Goal: Information Seeking & Learning: Find specific page/section

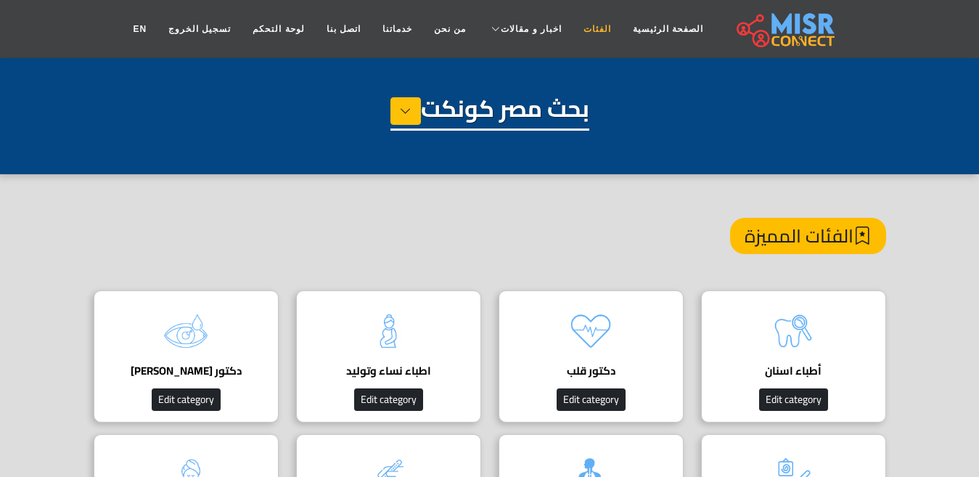
click at [577, 33] on link "الفئات" at bounding box center [597, 29] width 49 height 28
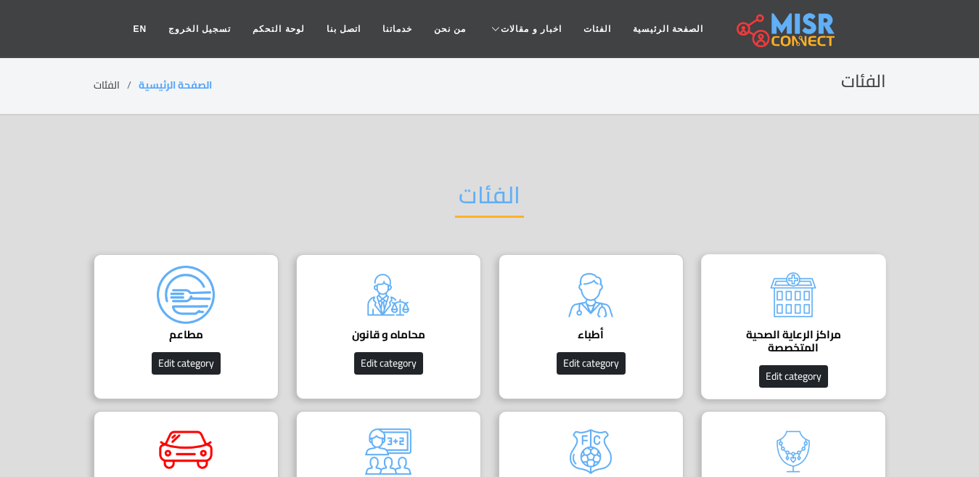
click at [772, 338] on h4 "مراكز الرعاية الصحية المتخصصة" at bounding box center [794, 341] width 140 height 26
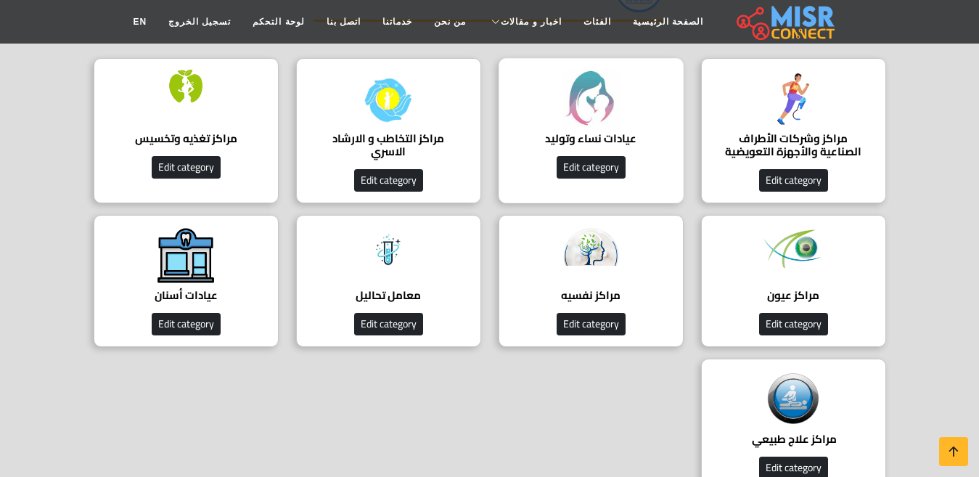
scroll to position [218, 0]
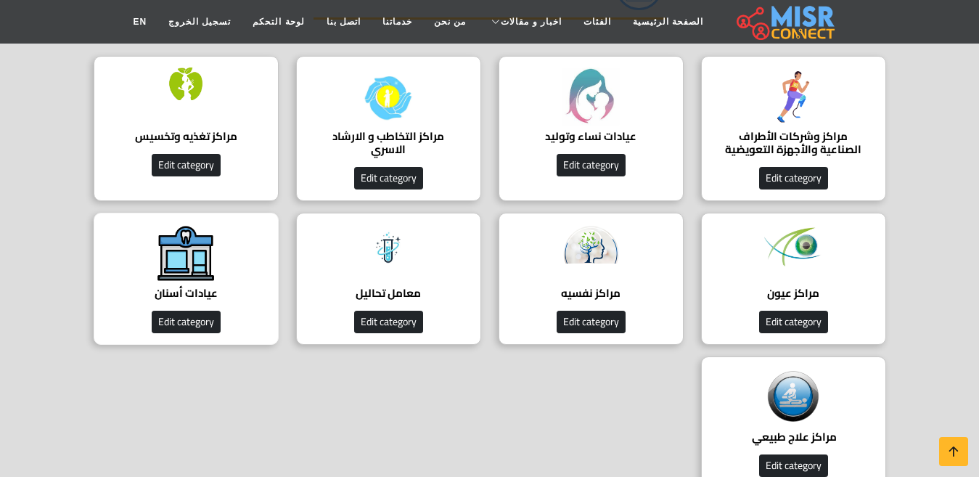
click at [206, 255] on img at bounding box center [186, 253] width 58 height 58
click at [194, 287] on h4 "عيادات أسنان" at bounding box center [186, 293] width 140 height 13
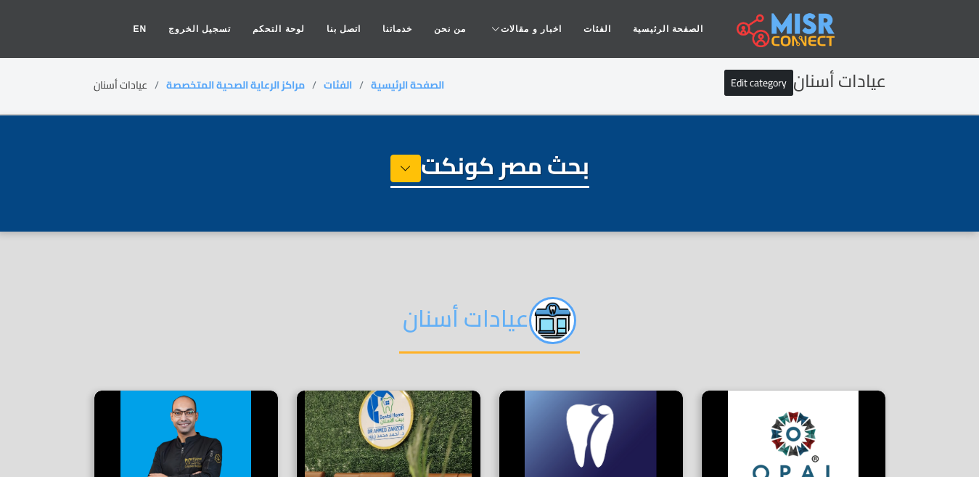
select select "**********"
click at [421, 316] on h2 "عيادات أسنان" at bounding box center [489, 325] width 181 height 57
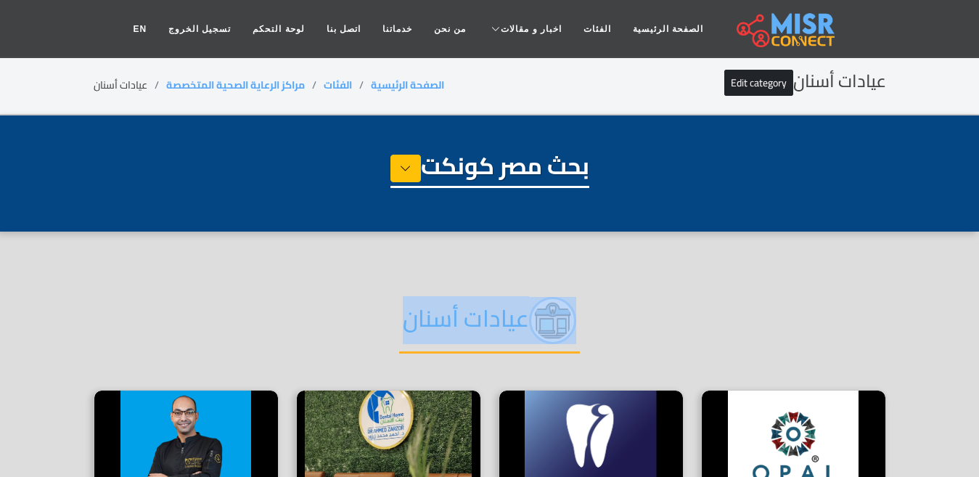
click at [421, 316] on h2 "عيادات أسنان" at bounding box center [489, 325] width 181 height 57
copy div "عيادات أسنان"
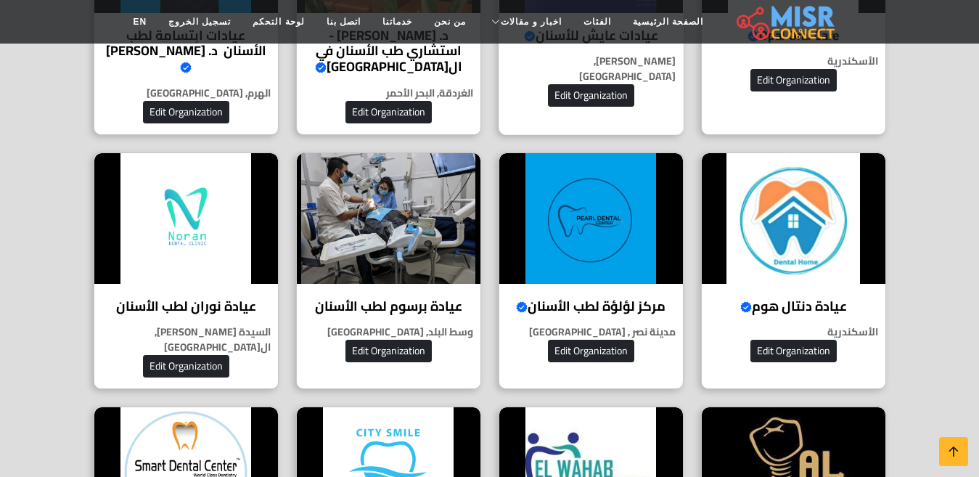
scroll to position [778, 0]
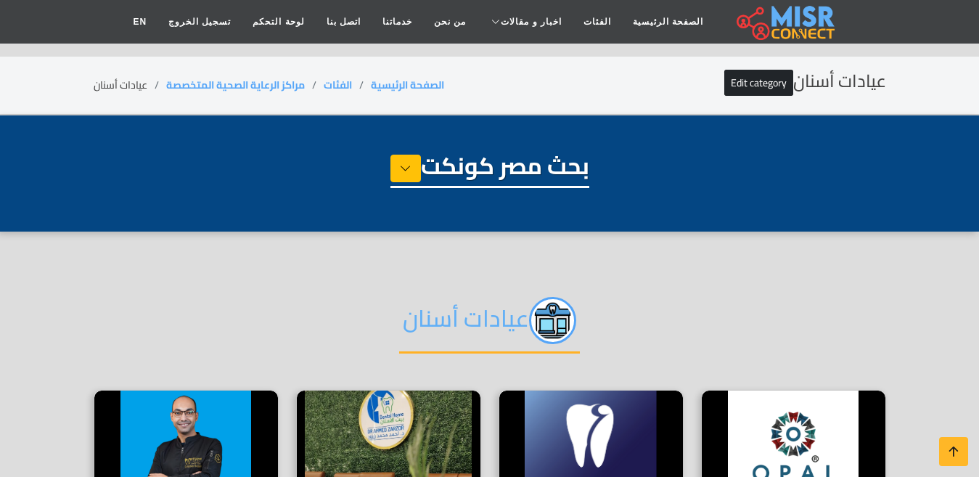
select select "**********"
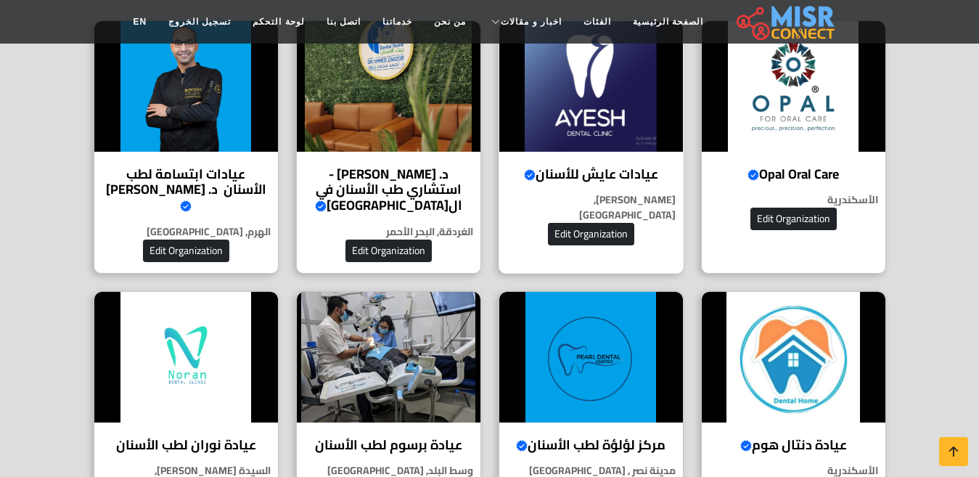
scroll to position [512, 0]
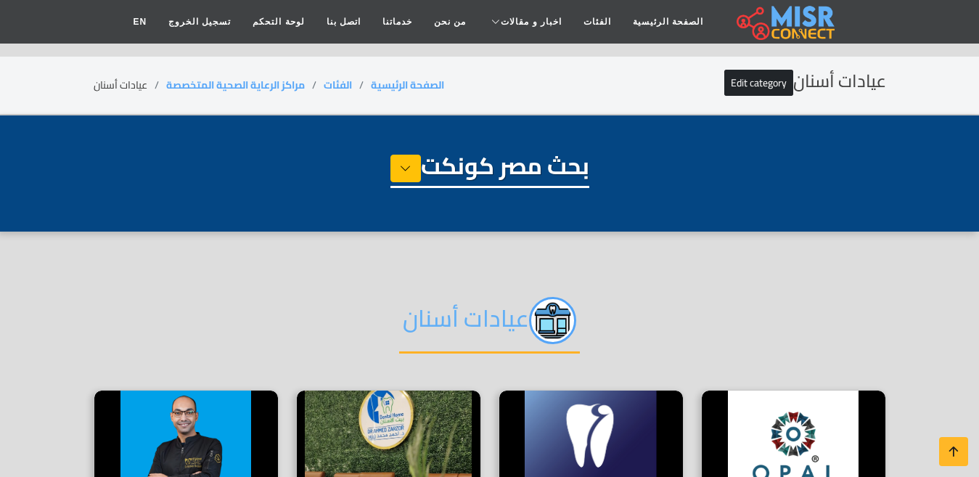
select select "**********"
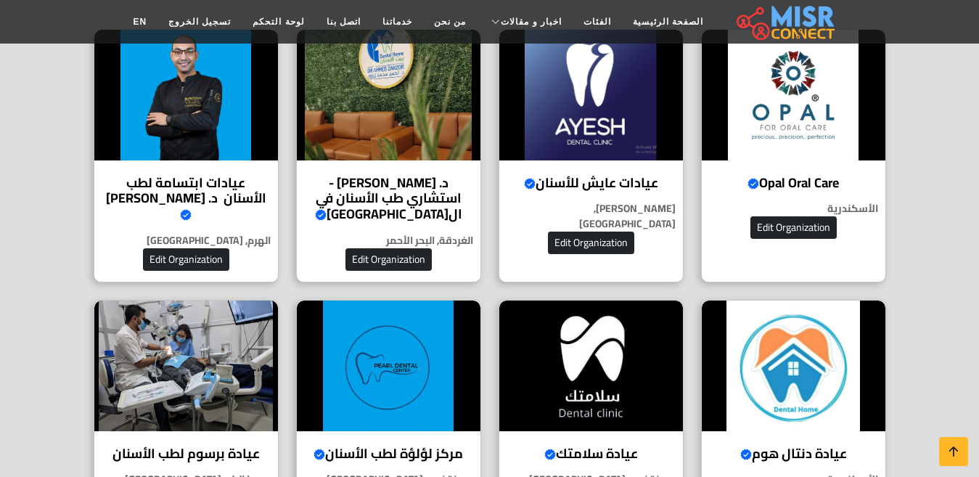
scroll to position [440, 0]
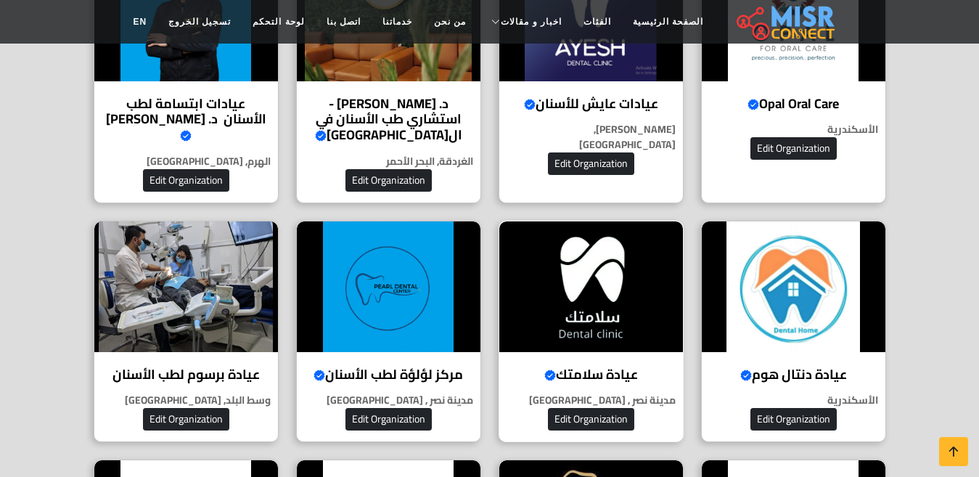
click at [590, 367] on h4 "عيادة سلامتك Verified account" at bounding box center [591, 375] width 162 height 16
click at [567, 284] on img at bounding box center [591, 286] width 184 height 131
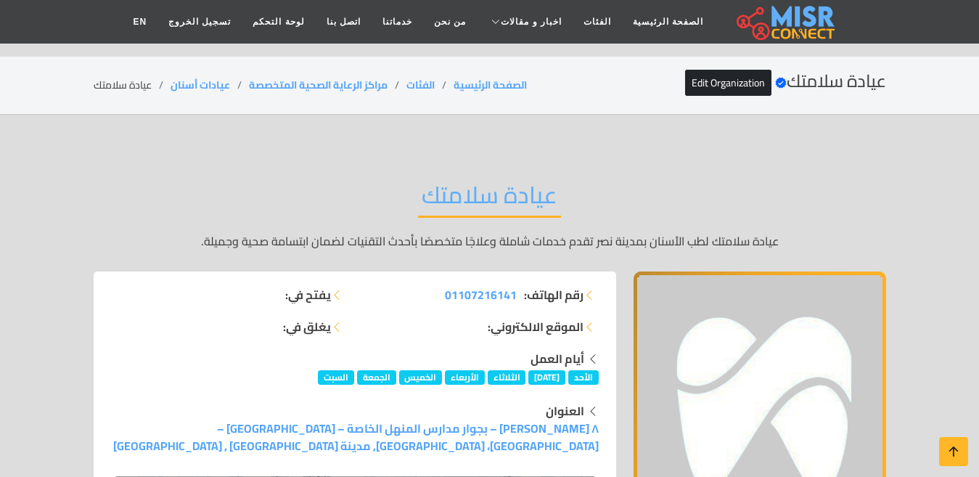
scroll to position [290, 0]
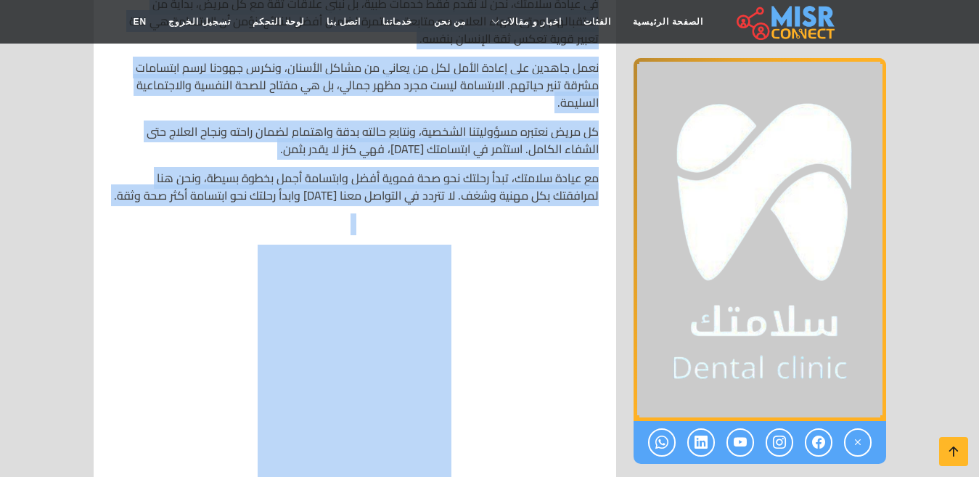
scroll to position [7259, 0]
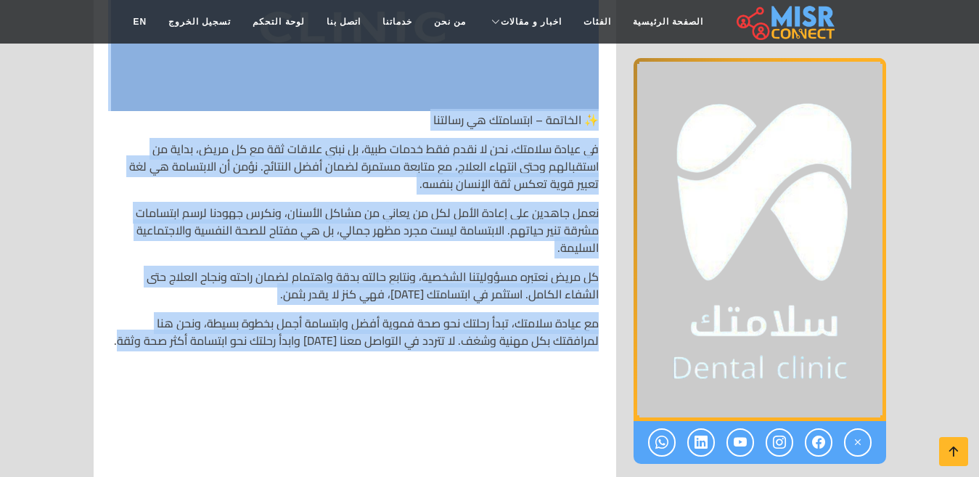
drag, startPoint x: 601, startPoint y: 188, endPoint x: 111, endPoint y: 331, distance: 510.4
copy div "عيادة سلامتك لطب الأسنان 🦷 النبذة التعريفية – من نحن؟ في قلب مدينة نصر، وتحديدً…"
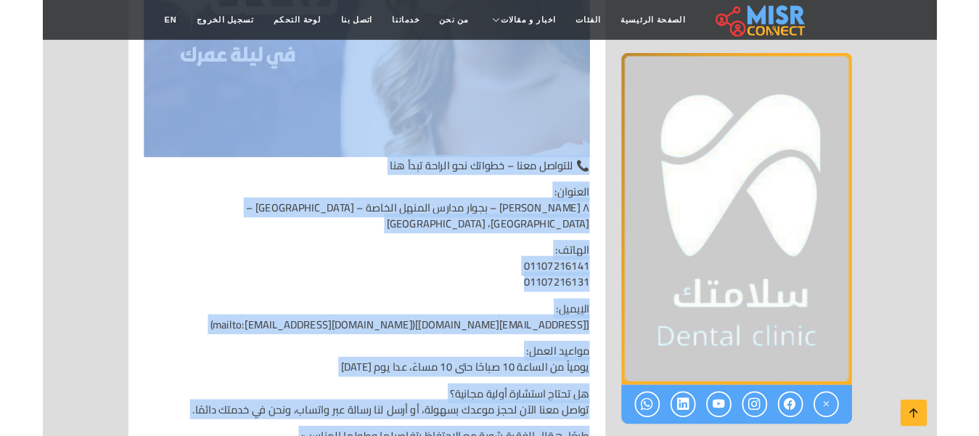
scroll to position [5952, 0]
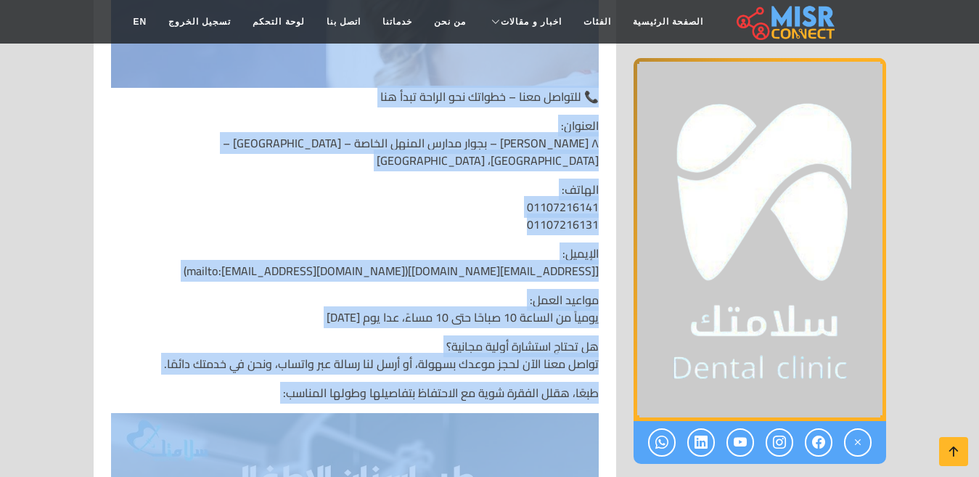
click at [502, 151] on p "العنوان: ٨ مصطفى النحاس – بجوار مدارس المنهل الخاصة – مدينة نصر – القاهرة، مصر" at bounding box center [355, 143] width 488 height 52
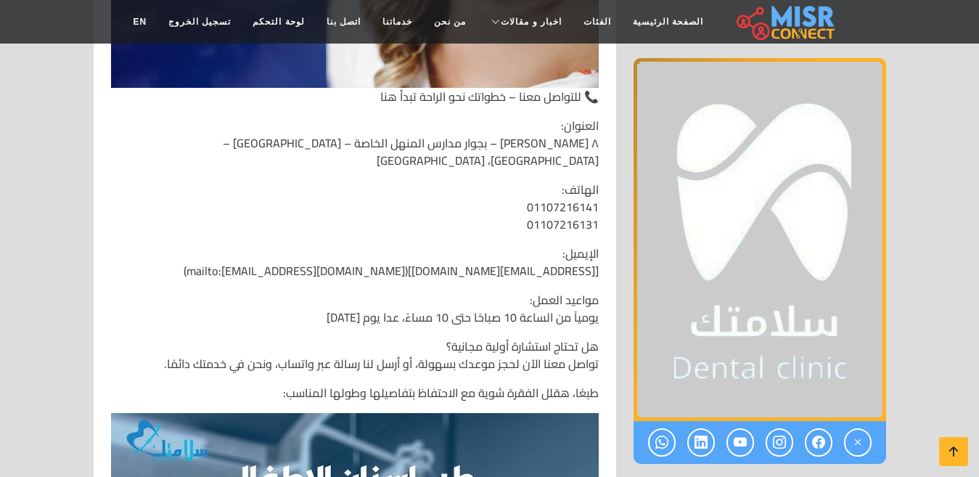
click at [507, 142] on p "العنوان: ٨ مصطفى النحاس – بجوار مدارس المنهل الخاصة – مدينة نصر – القاهرة، مصر" at bounding box center [355, 143] width 488 height 52
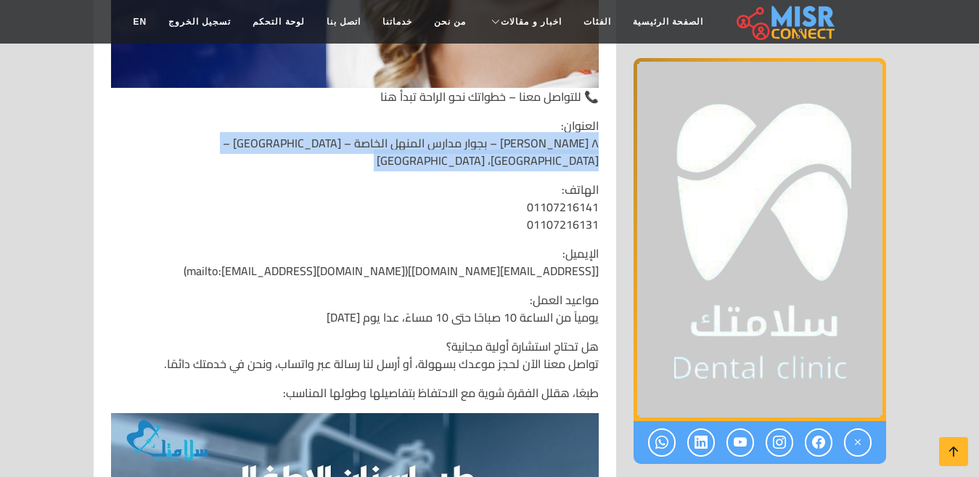
click at [507, 142] on p "العنوان: ٨ مصطفى النحاس – بجوار مدارس المنهل الخاصة – مدينة نصر – القاهرة، مصر" at bounding box center [355, 143] width 488 height 52
copy div "٨ [PERSON_NAME] – بجوار مدارس المنهل الخاصة – [GEOGRAPHIC_DATA] – [GEOGRAPHIC_D…"
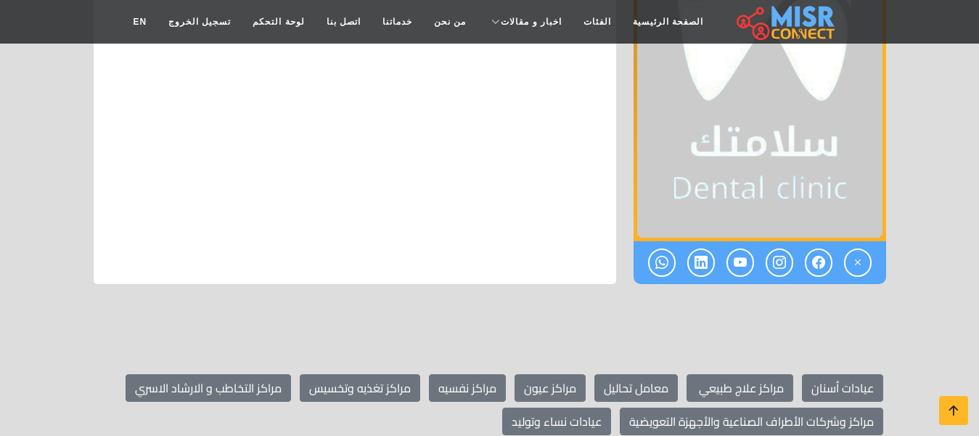
scroll to position [8492, 0]
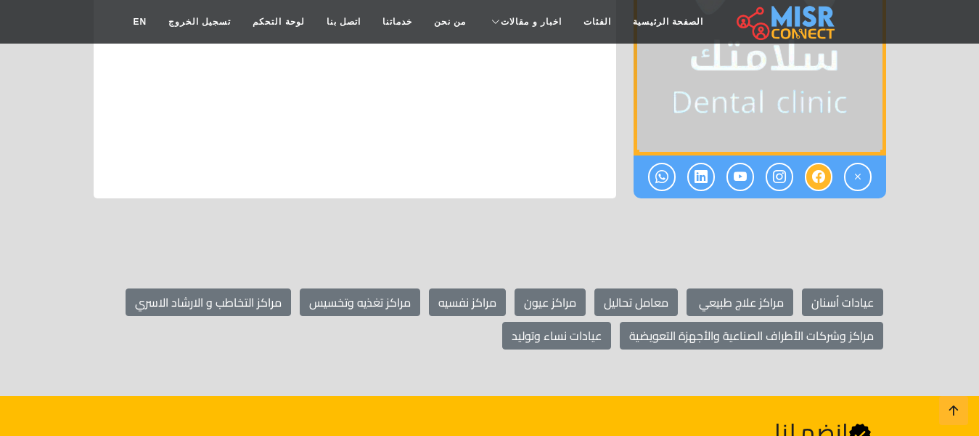
click at [817, 165] on icon at bounding box center [818, 177] width 13 height 24
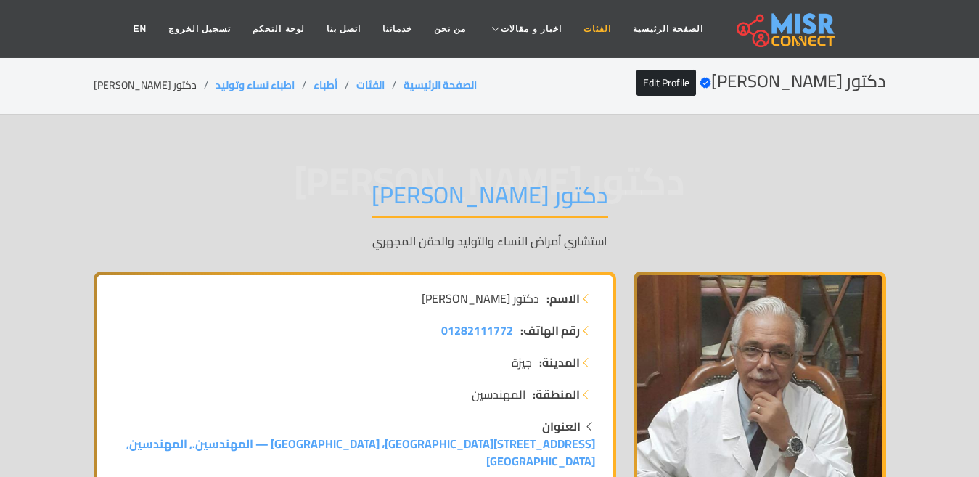
click at [581, 30] on link "الفئات" at bounding box center [597, 29] width 49 height 28
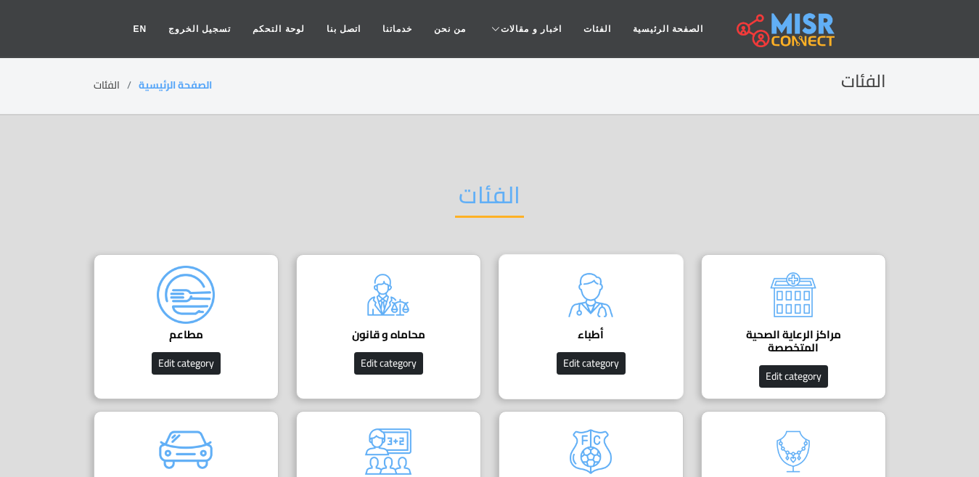
click at [601, 321] on img at bounding box center [591, 295] width 58 height 58
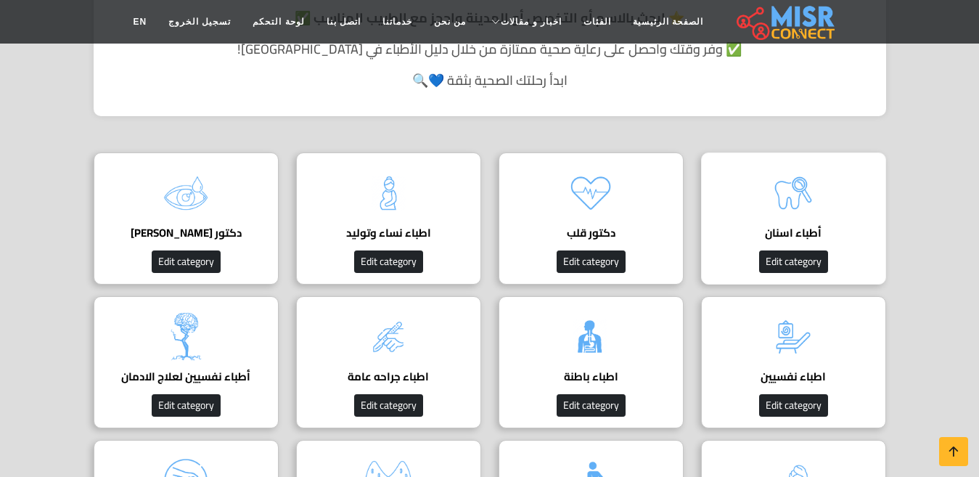
scroll to position [436, 0]
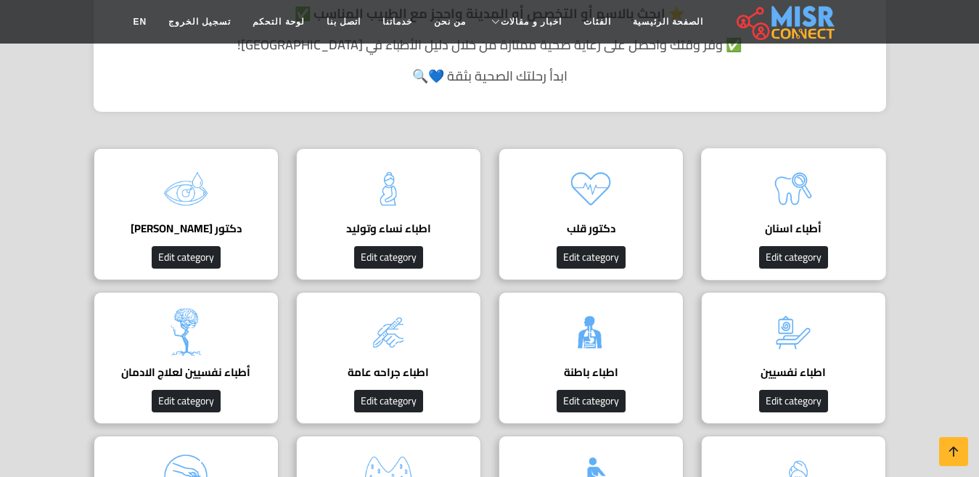
click at [785, 198] on img at bounding box center [793, 189] width 58 height 58
click at [809, 222] on h4 "أطباء اسنان" at bounding box center [794, 228] width 140 height 13
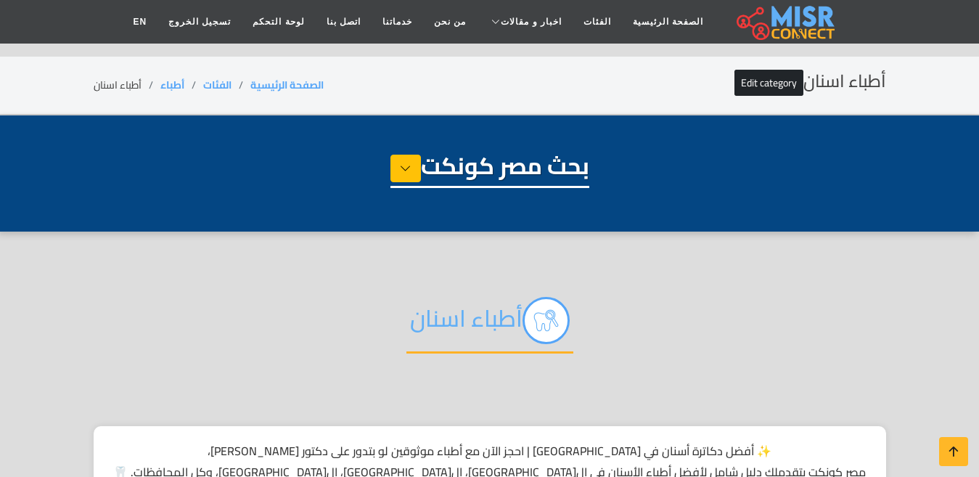
select select "*****"
select select "**********"
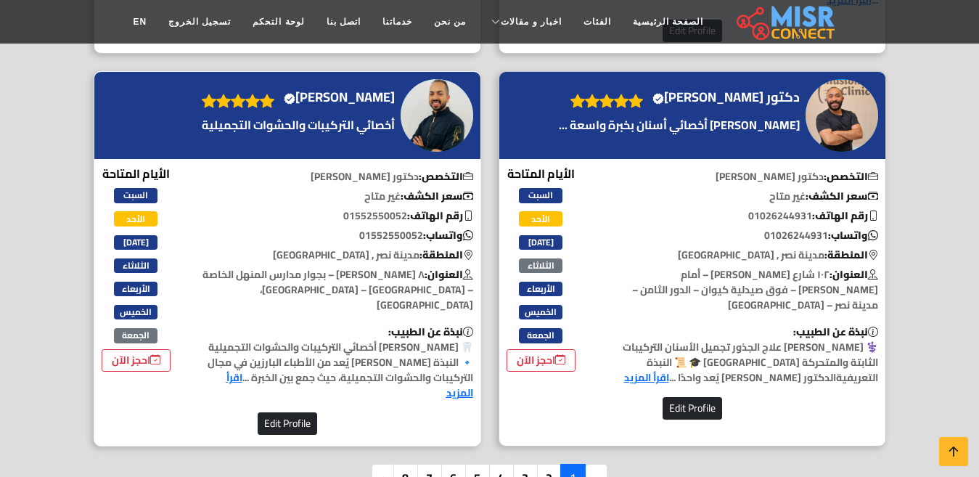
scroll to position [3992, 0]
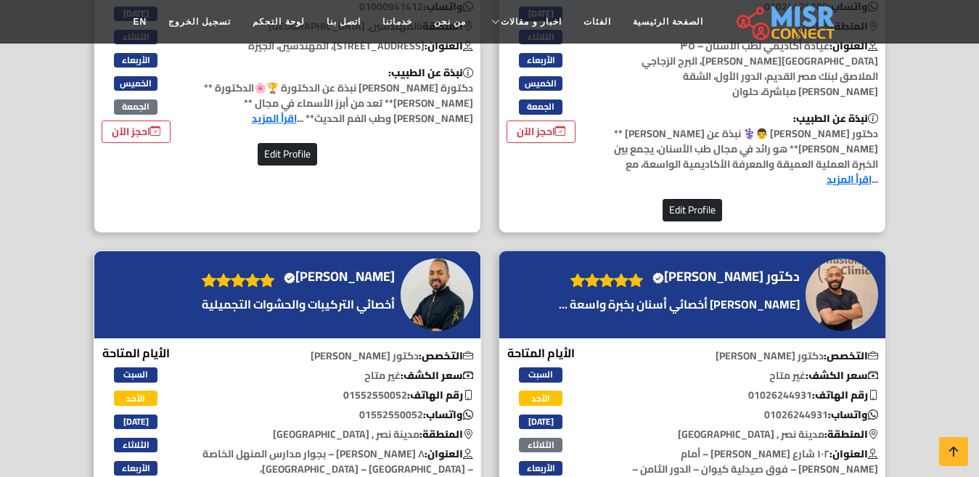
click at [376, 269] on h4 "الدكتور محمود ورّاد Verified account" at bounding box center [339, 277] width 111 height 16
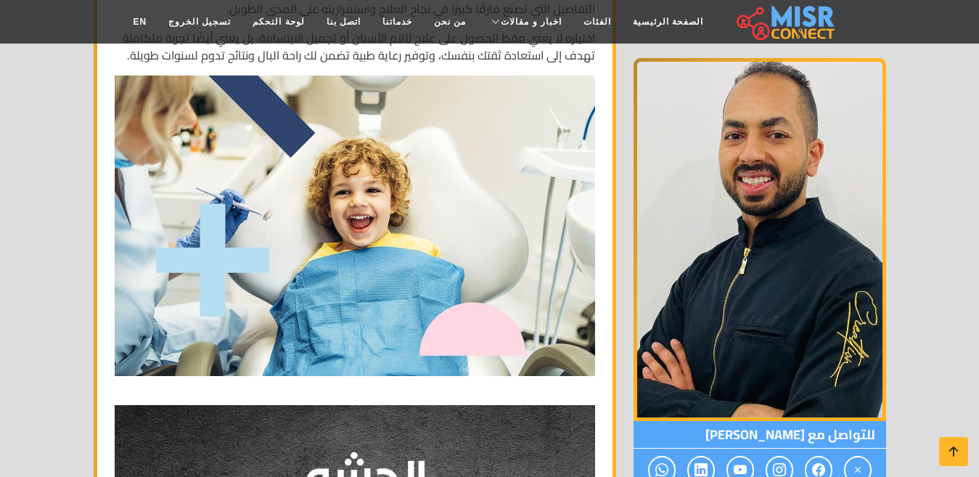
scroll to position [5154, 0]
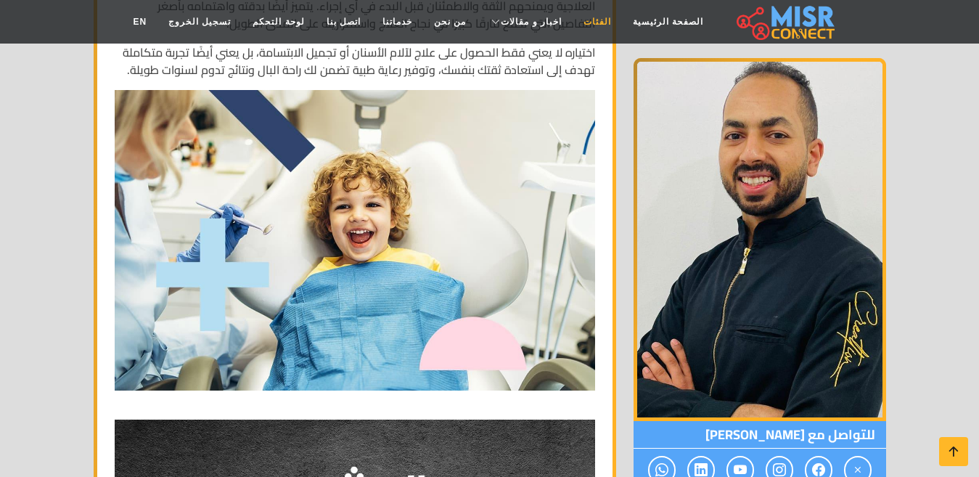
click at [574, 16] on link "الفئات" at bounding box center [597, 22] width 49 height 28
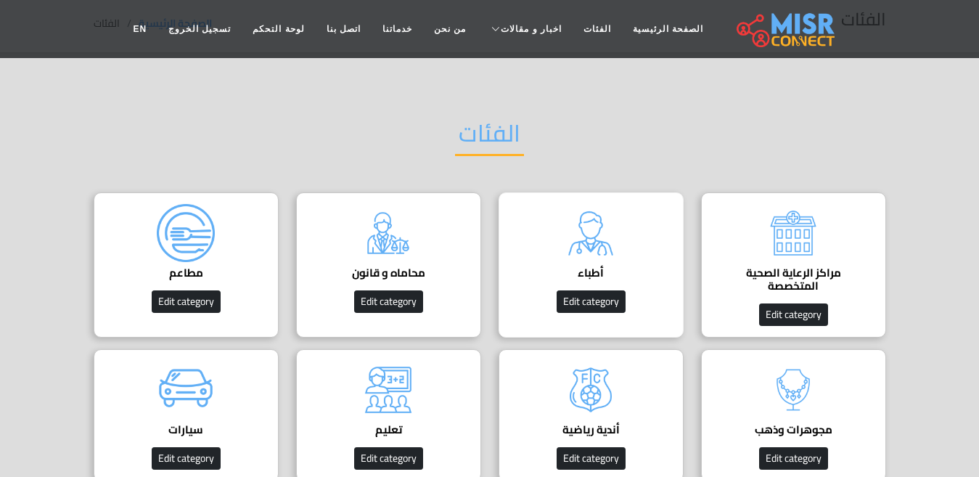
scroll to position [145, 0]
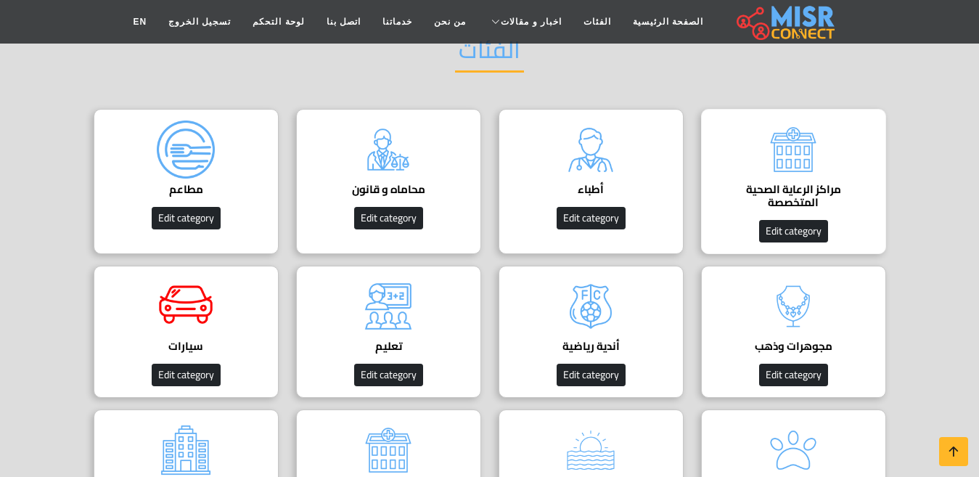
click at [782, 183] on h4 "مراكز الرعاية الصحية المتخصصة" at bounding box center [794, 196] width 140 height 26
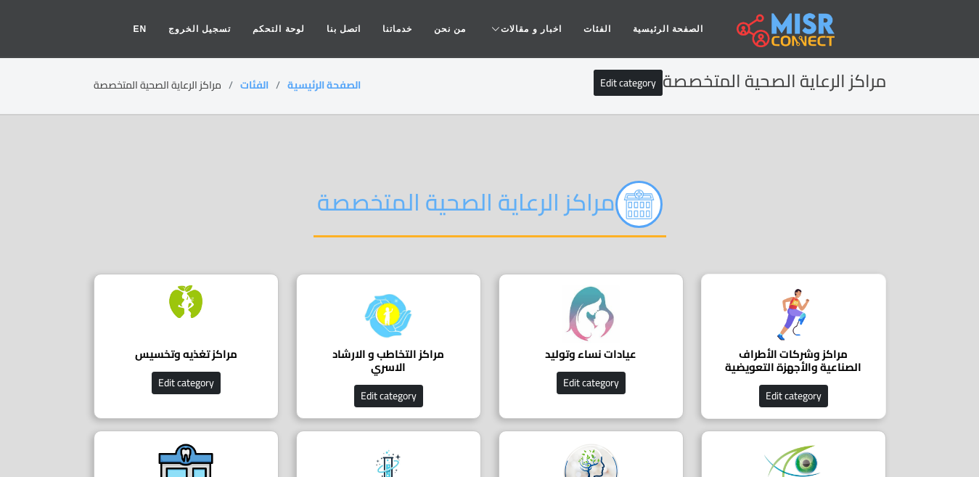
click at [775, 343] on img at bounding box center [793, 314] width 58 height 58
click at [803, 364] on h4 "مراكز وشركات الأطراف الصناعية والأجهزة التعويضية" at bounding box center [794, 361] width 140 height 26
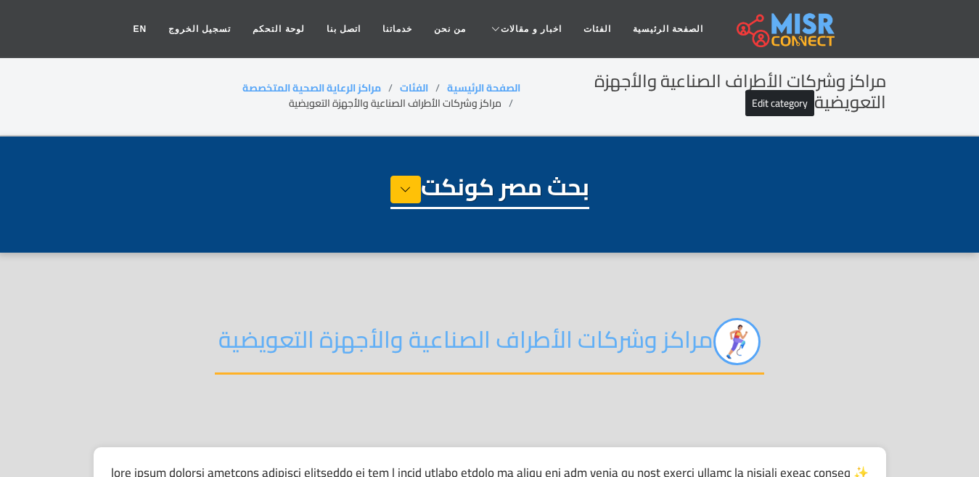
select select "**********"
click at [565, 335] on h2 "مراكز وشركات الأطراف الصناعية والأجهزة التعويضية" at bounding box center [489, 346] width 549 height 57
click at [564, 335] on h2 "مراكز وشركات الأطراف الصناعية والأجهزة التعويضية" at bounding box center [489, 346] width 549 height 57
click at [550, 338] on h2 "مراكز وشركات الأطراف الصناعية والأجهزة التعويضية" at bounding box center [489, 346] width 549 height 57
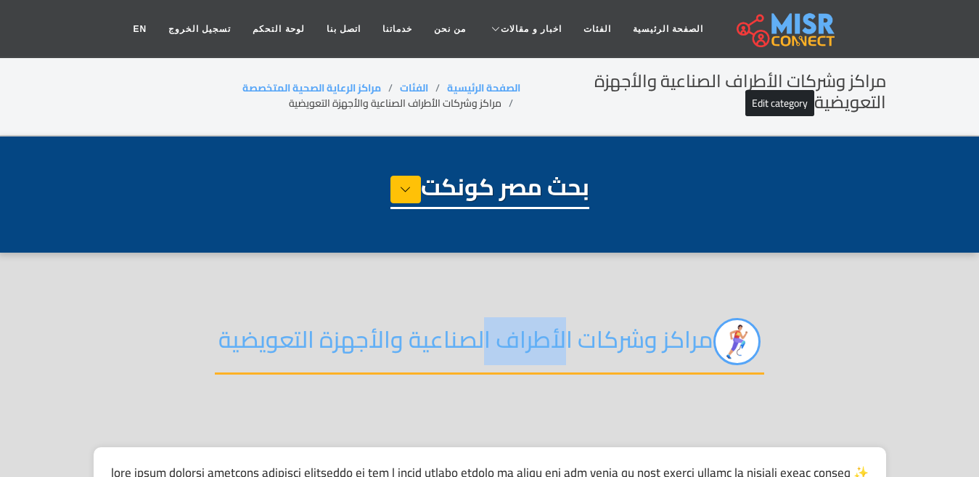
click at [550, 338] on h2 "مراكز وشركات الأطراف الصناعية والأجهزة التعويضية" at bounding box center [489, 346] width 549 height 57
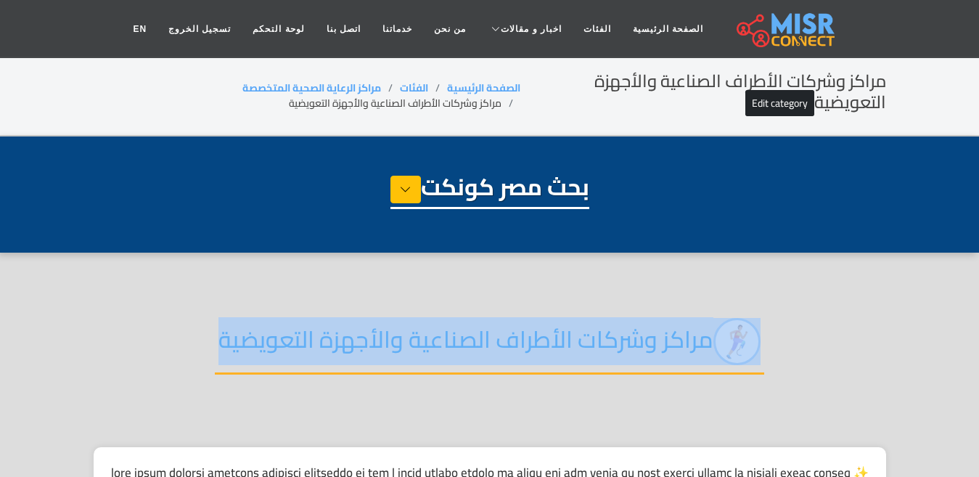
click at [550, 338] on h2 "مراكز وشركات الأطراف الصناعية والأجهزة التعويضية" at bounding box center [489, 346] width 549 height 57
copy div "مراكز وشركات الأطراف الصناعية والأجهزة التعويضية"
click at [590, 24] on link "الفئات" at bounding box center [597, 29] width 49 height 28
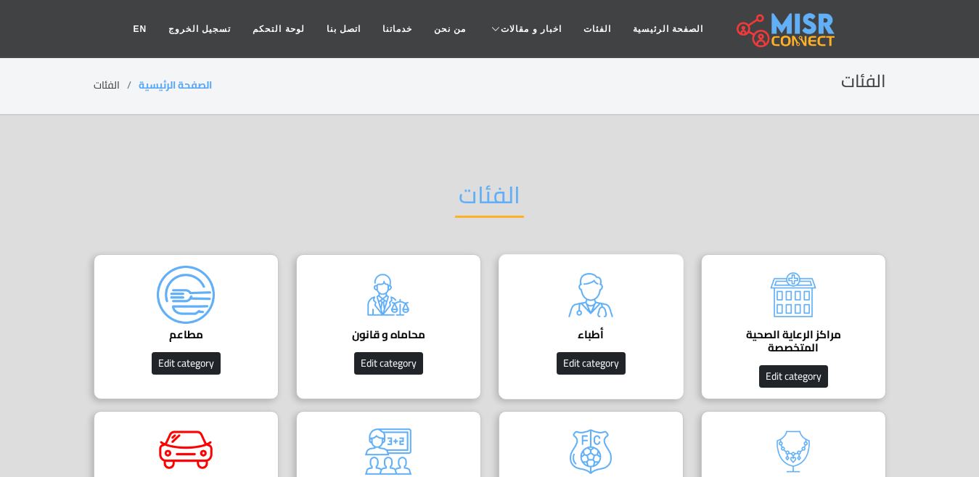
click at [645, 313] on div "أطباء دليل الأطباء في مصر | اعرف أحسن دكاترة في جميع التخصصات Edit category" at bounding box center [591, 326] width 185 height 145
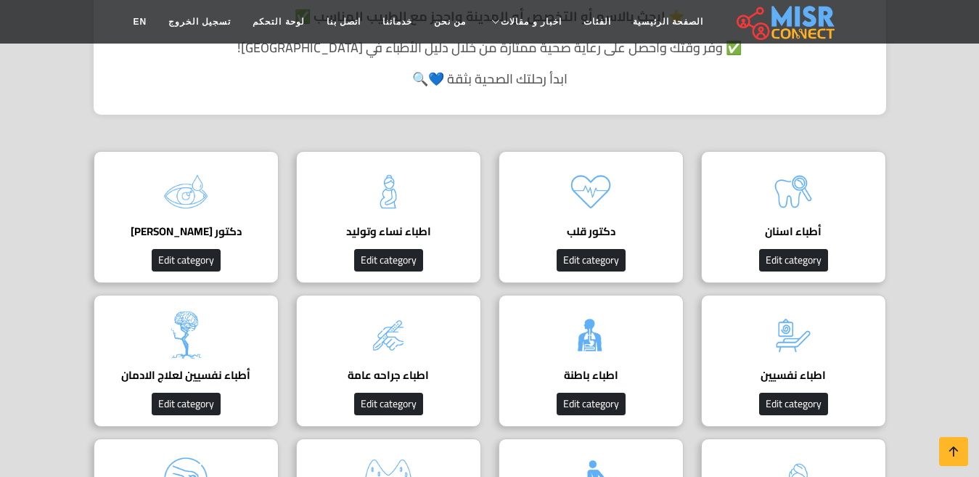
scroll to position [363, 0]
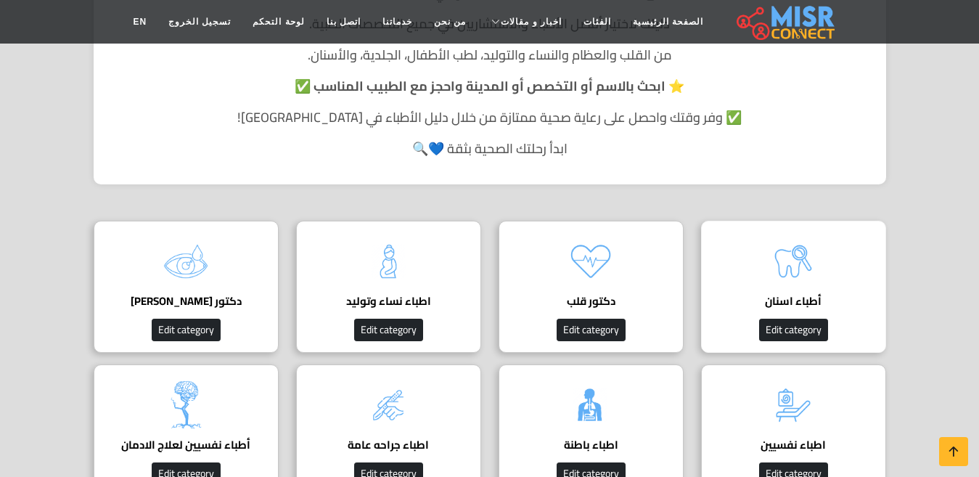
click at [806, 276] on img at bounding box center [793, 261] width 58 height 58
click at [804, 277] on img at bounding box center [793, 261] width 58 height 58
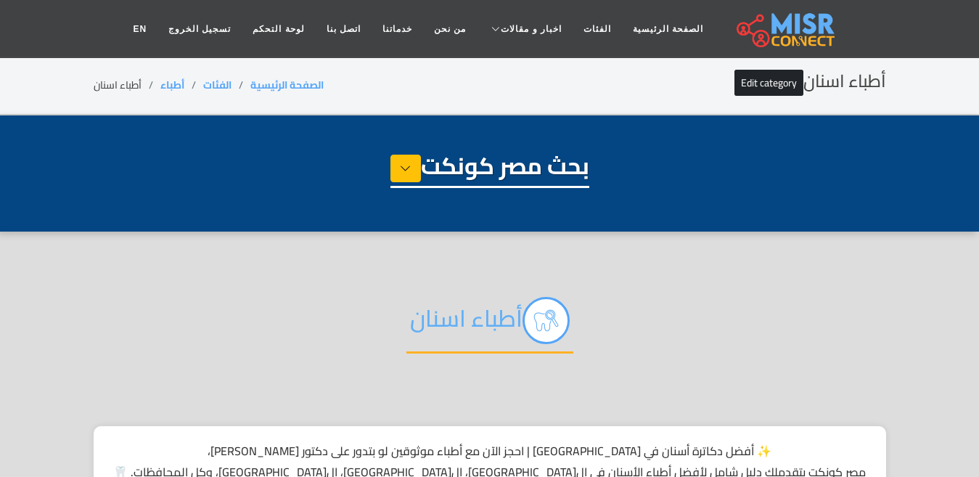
select select "*****"
select select "**********"
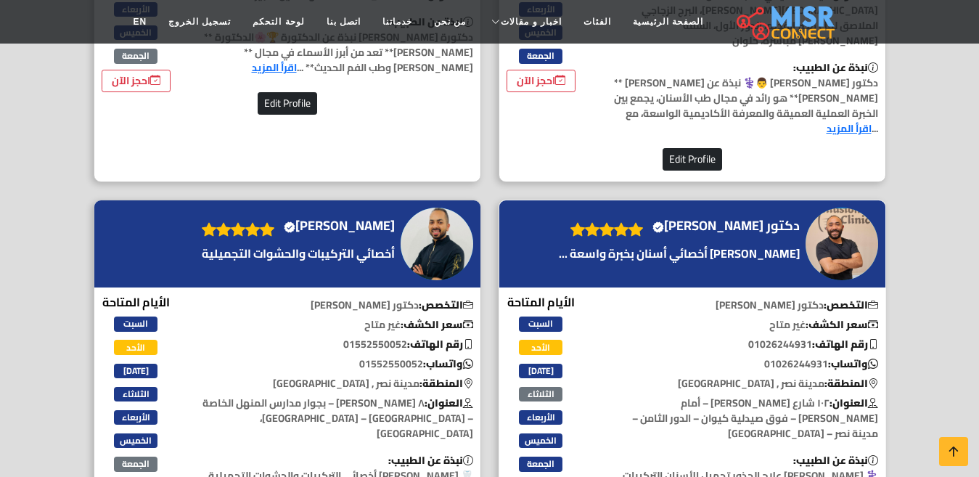
scroll to position [3928, 0]
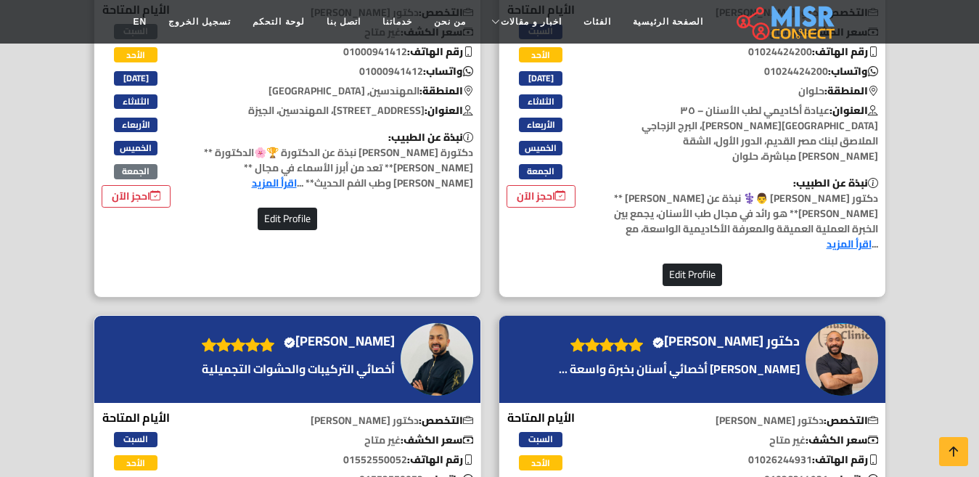
click at [357, 333] on h4 "الدكتور محمود ورّاد Verified account" at bounding box center [339, 341] width 111 height 16
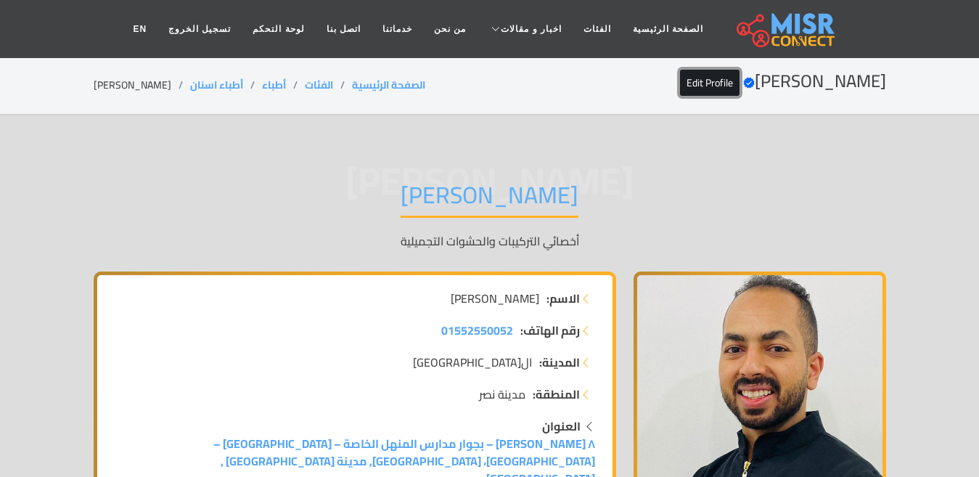
click at [700, 77] on link "Edit Profile" at bounding box center [710, 83] width 60 height 26
